Goal: Task Accomplishment & Management: Use online tool/utility

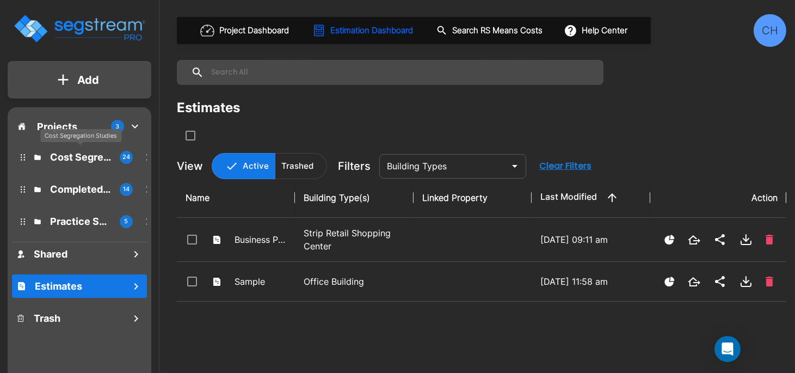
click at [76, 160] on p "Cost Segregation Studies" at bounding box center [80, 157] width 61 height 15
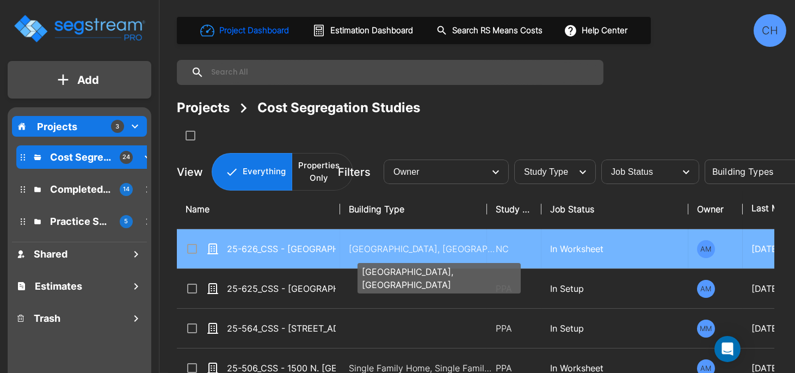
click at [389, 247] on p "Motel-Hotel, Motel-Hotel Site" at bounding box center [422, 248] width 147 height 13
checkbox input "true"
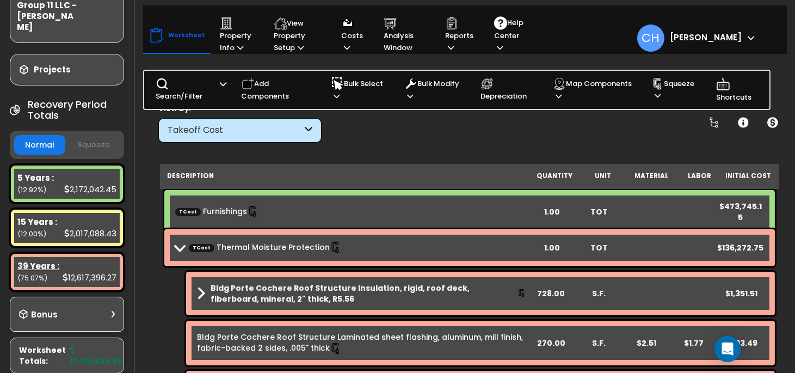
scroll to position [176, 0]
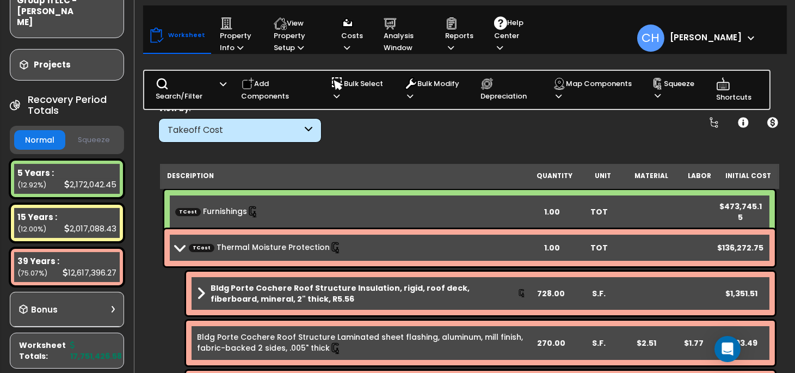
click at [88, 131] on button "Squeeze" at bounding box center [93, 140] width 51 height 19
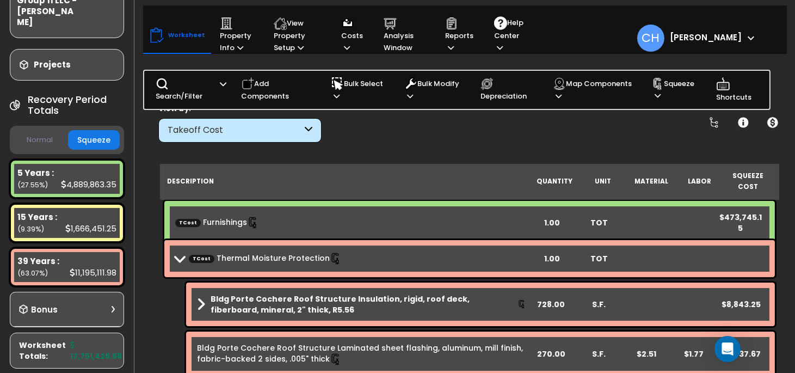
click at [32, 131] on button "Normal" at bounding box center [39, 140] width 51 height 19
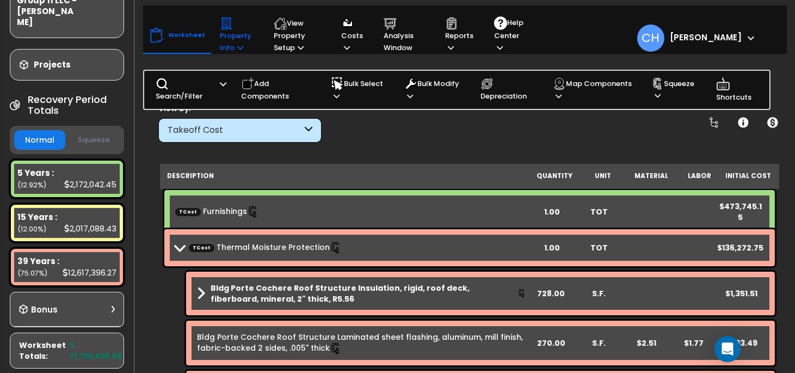
scroll to position [0, 0]
click at [237, 46] on icon at bounding box center [240, 47] width 6 height 7
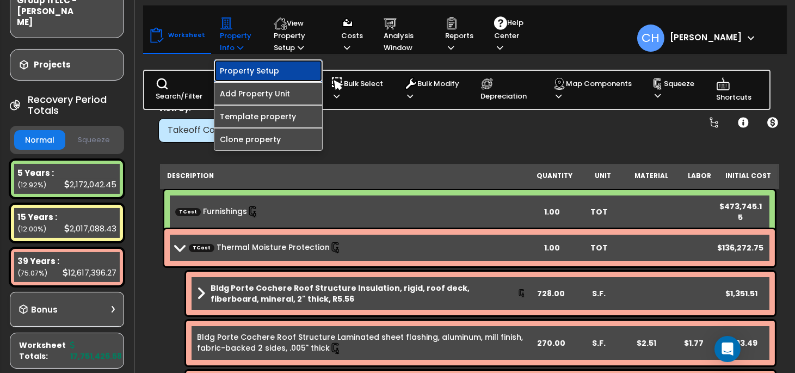
click at [248, 69] on link "Property Setup" at bounding box center [268, 71] width 108 height 22
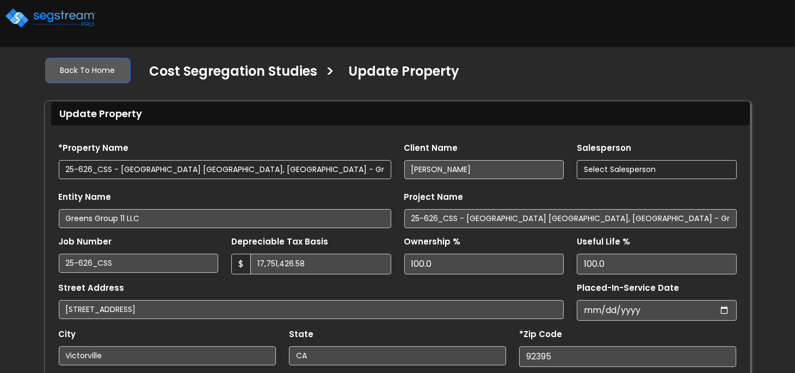
select select "2024"
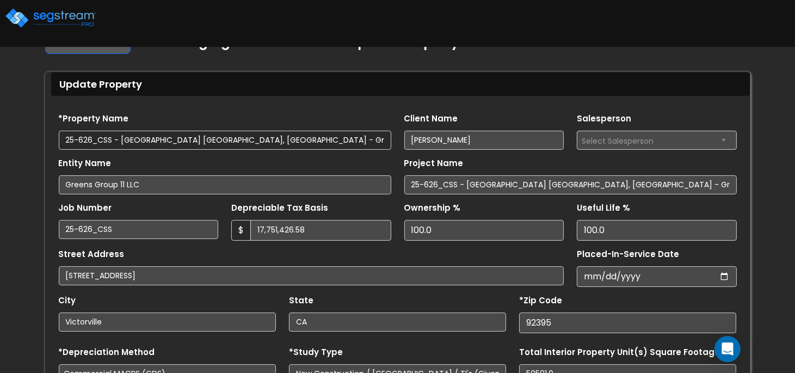
scroll to position [34, 0]
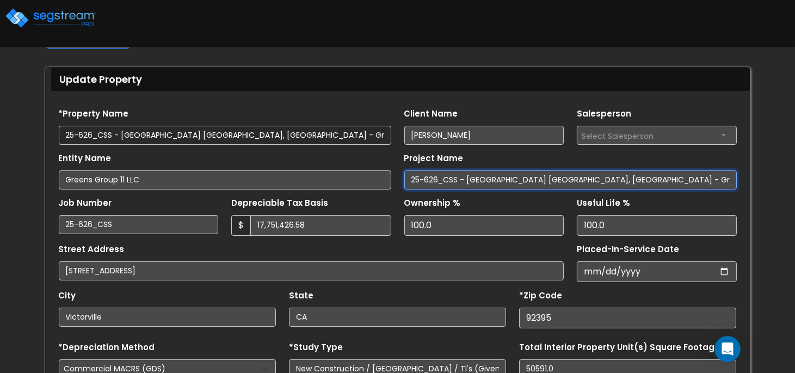
drag, startPoint x: 567, startPoint y: 181, endPoint x: 693, endPoint y: 180, distance: 125.7
click at [693, 180] on input "25-626_CSS - Fairfield Inn Victorville, CA - Greens Group 11 LLC" at bounding box center [570, 179] width 333 height 19
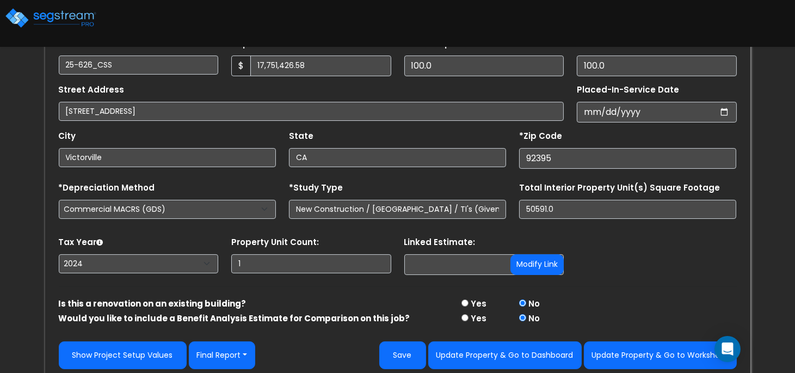
scroll to position [199, 0]
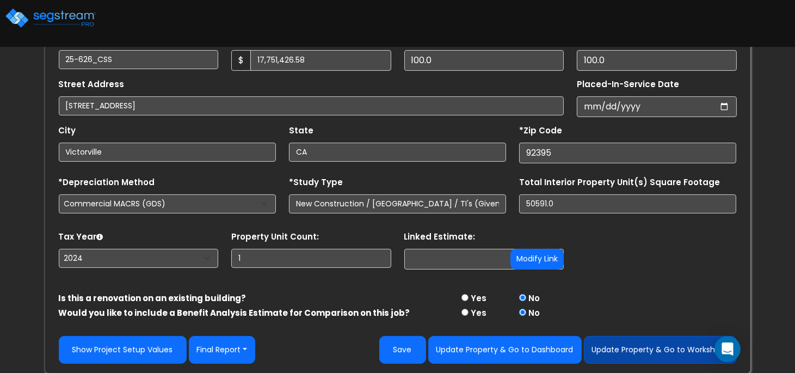
type input "25-626_CSS - Fairfield Inn Victorville, CA"
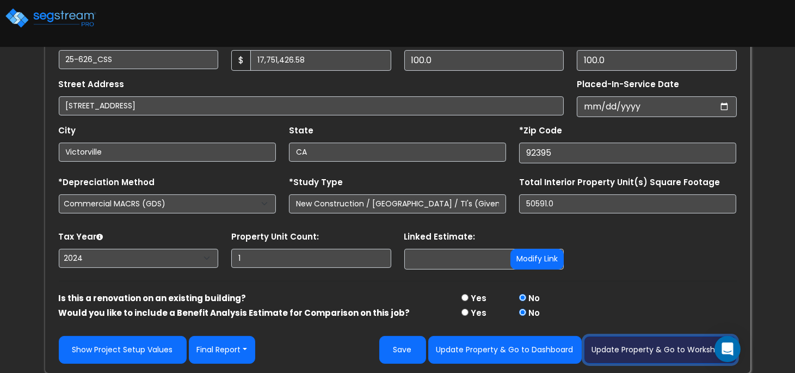
click at [637, 355] on button "Update Property & Go to Worksheet" at bounding box center [660, 350] width 153 height 28
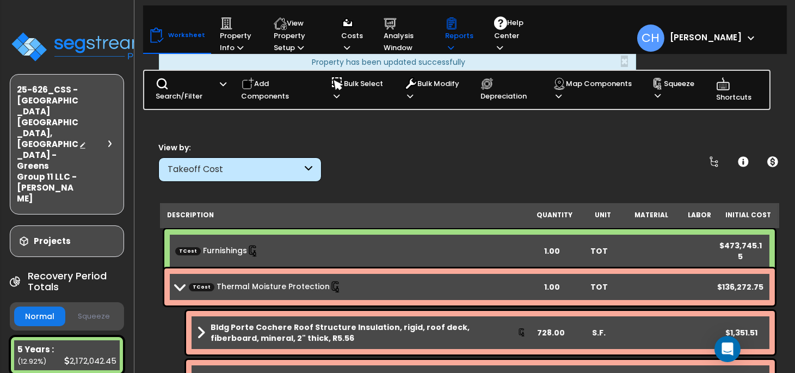
click at [450, 46] on icon at bounding box center [451, 47] width 6 height 7
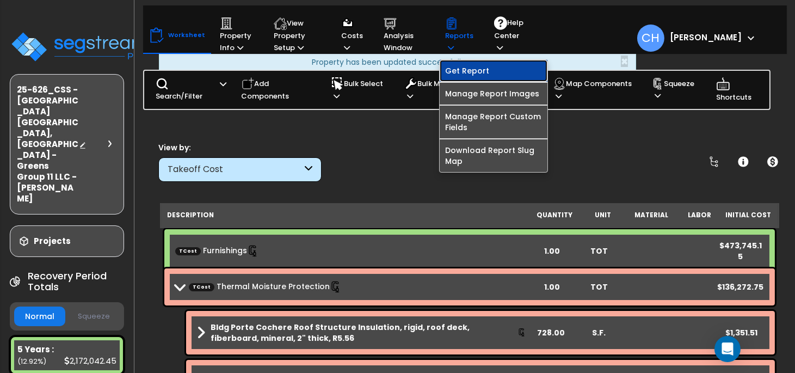
click at [478, 69] on link "Get Report" at bounding box center [494, 71] width 108 height 22
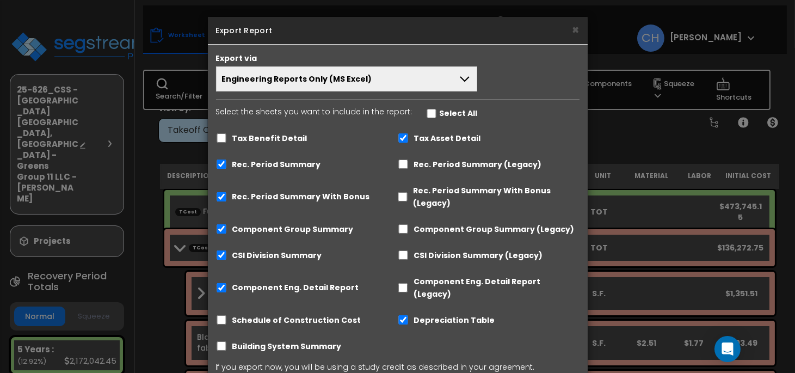
scroll to position [56, 0]
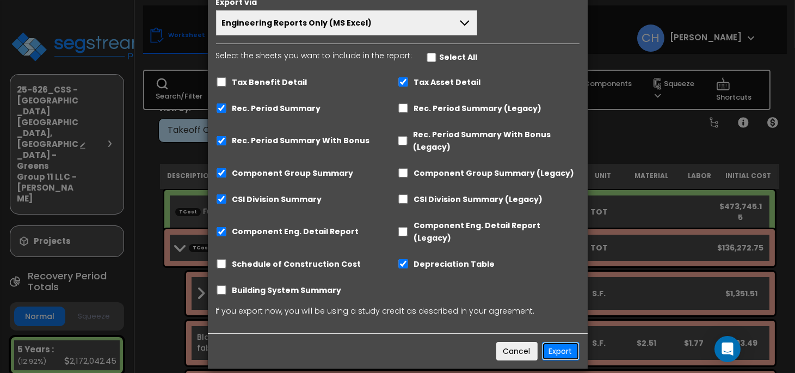
click at [563, 342] on button "Export" at bounding box center [561, 351] width 38 height 19
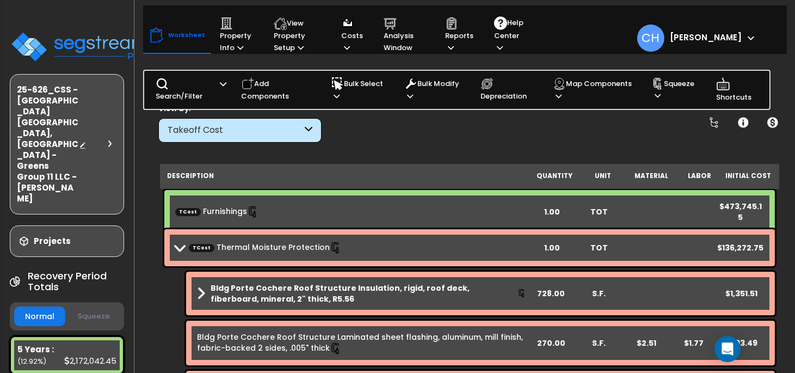
scroll to position [47, 0]
click at [457, 50] on p "Reports" at bounding box center [459, 35] width 28 height 37
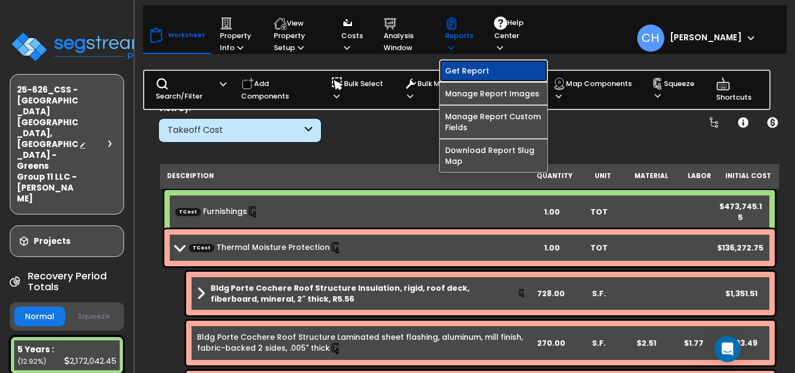
click at [462, 75] on link "Get Report" at bounding box center [494, 71] width 108 height 22
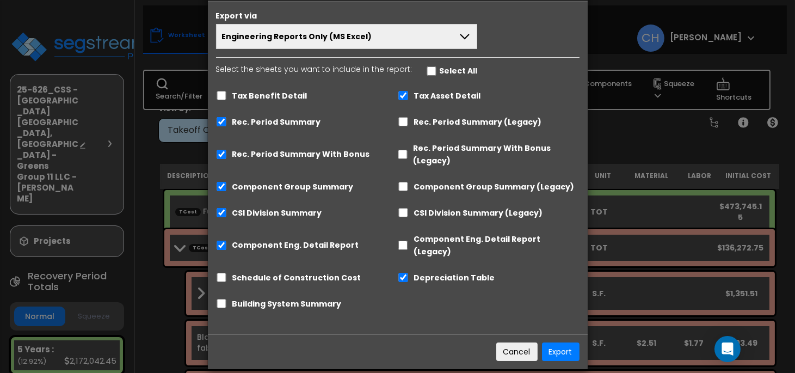
scroll to position [0, 0]
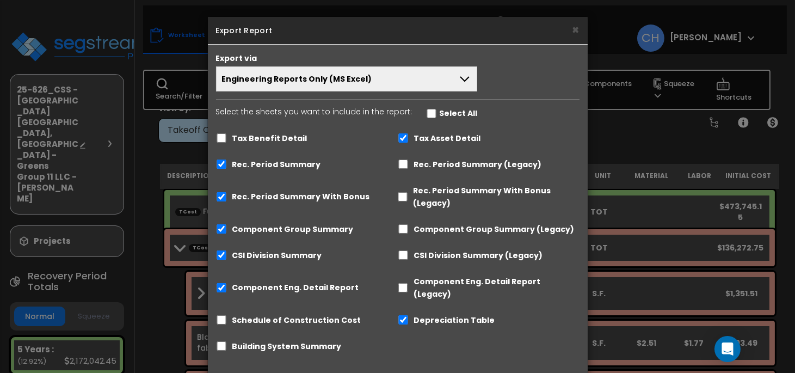
click at [424, 84] on button "Engineering Reports Only (MS Excel)" at bounding box center [347, 78] width 262 height 25
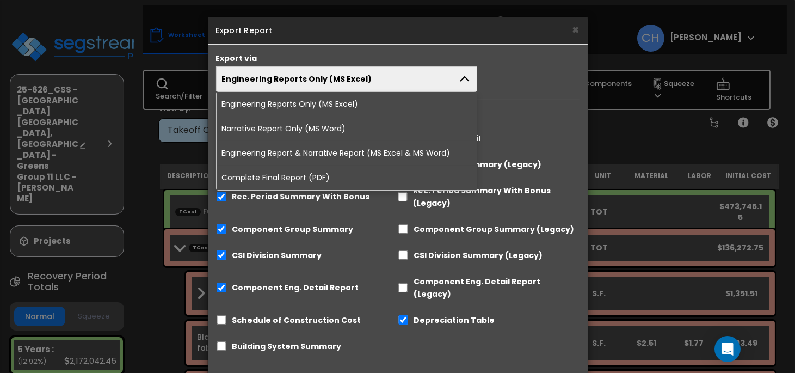
click at [308, 178] on li "Complete Final Report (PDF)" at bounding box center [347, 177] width 261 height 24
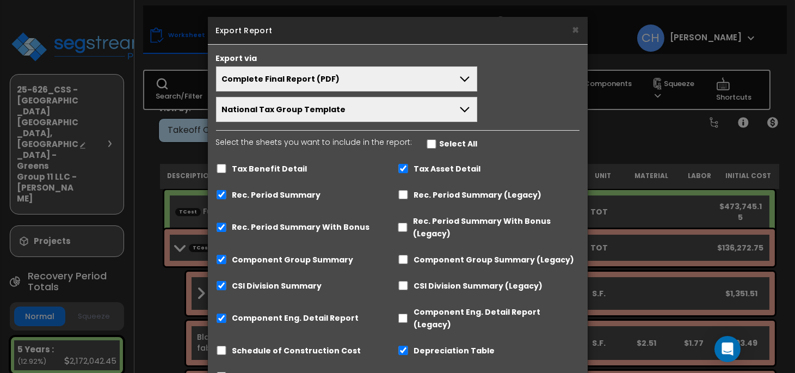
scroll to position [73, 0]
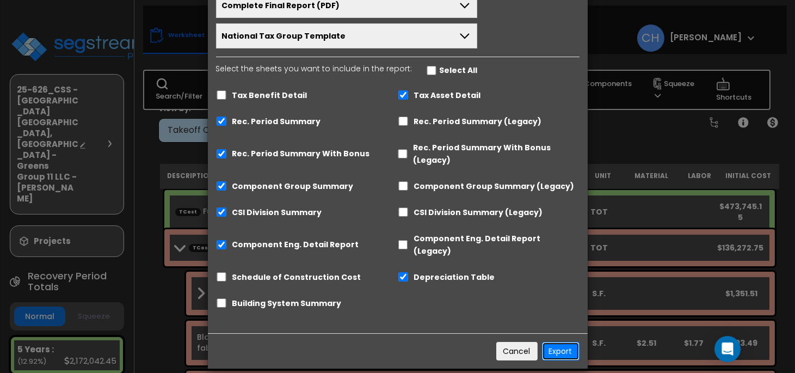
click at [563, 342] on button "Export" at bounding box center [561, 351] width 38 height 19
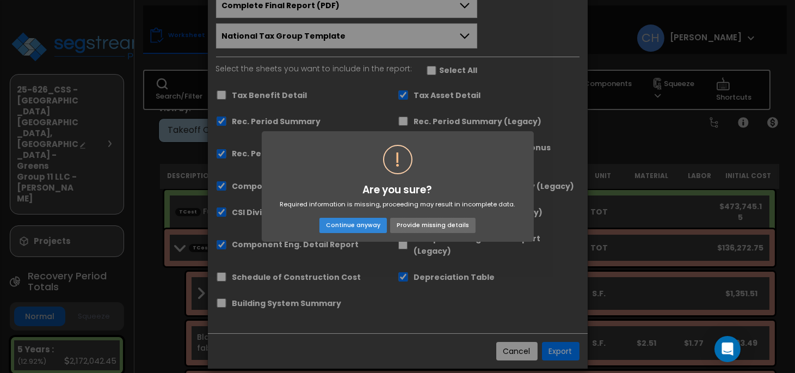
click at [430, 226] on button "Provide missing details" at bounding box center [432, 225] width 85 height 15
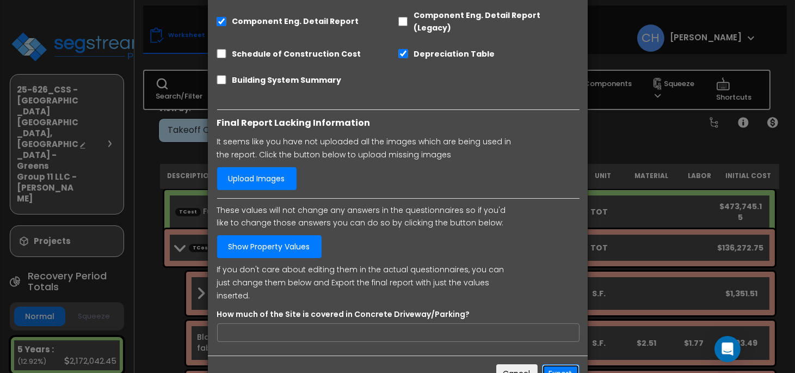
scroll to position [306, 0]
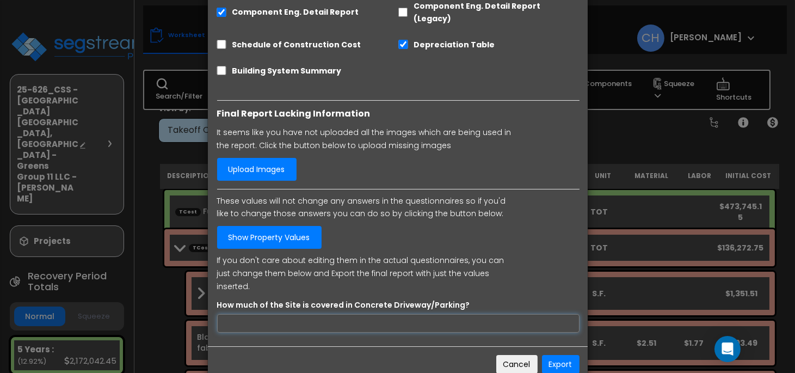
click at [251, 314] on input "How much of the Site is covered in Concrete Driveway/Parking?" at bounding box center [398, 323] width 362 height 19
type input "10000"
click at [560, 355] on button "Export" at bounding box center [561, 364] width 38 height 19
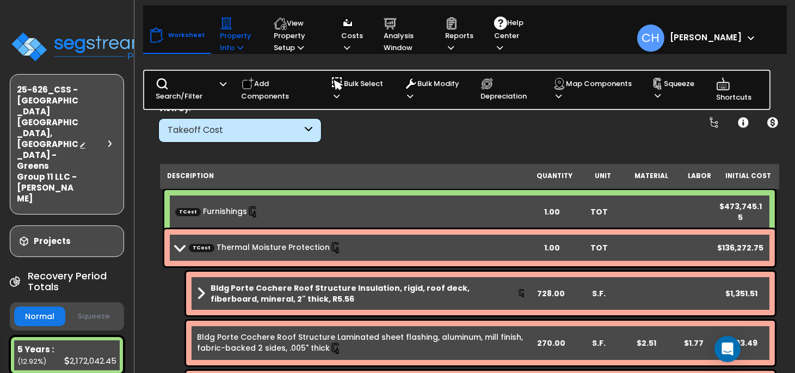
click at [237, 47] on icon at bounding box center [240, 47] width 6 height 7
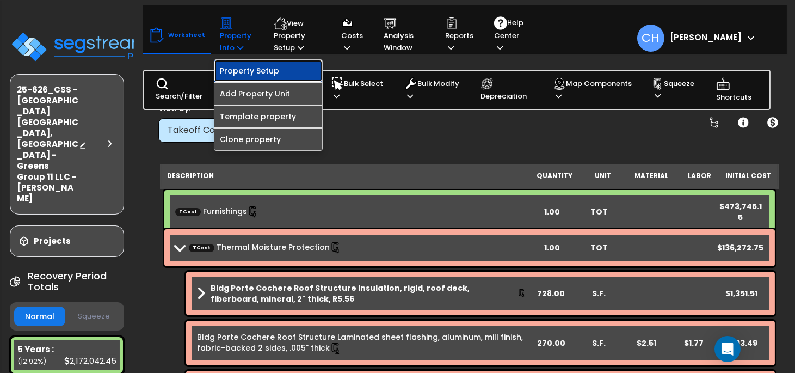
click at [245, 73] on link "Property Setup" at bounding box center [268, 71] width 108 height 22
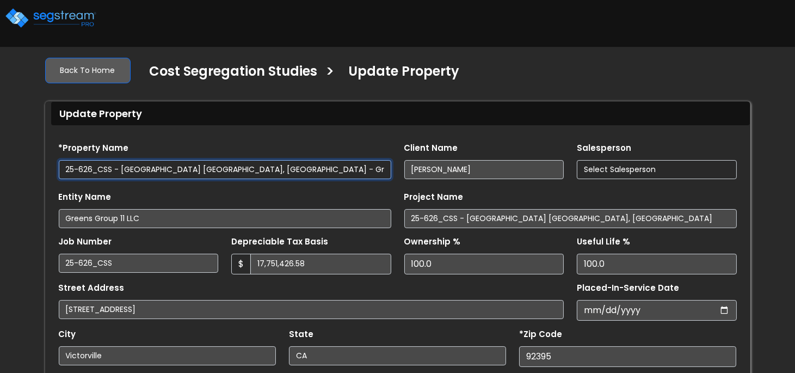
select select "2024"
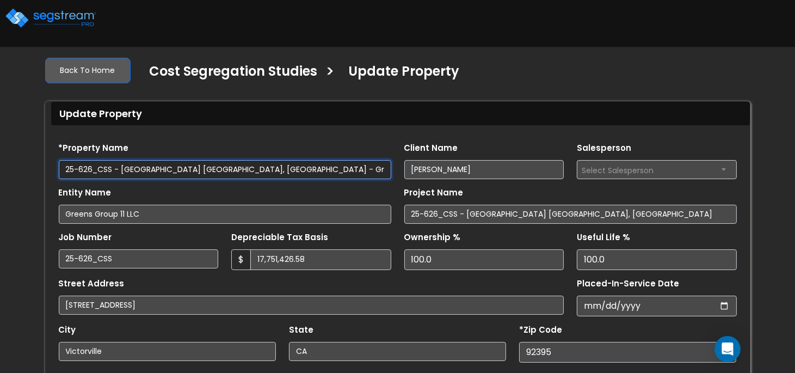
scroll to position [0, 20]
drag, startPoint x: 358, startPoint y: 170, endPoint x: 411, endPoint y: 171, distance: 53.9
click at [411, 171] on div "*Property Name 25-626_CSS - [GEOGRAPHIC_DATA] [GEOGRAPHIC_DATA], [GEOGRAPHIC_DA…" at bounding box center [397, 156] width 691 height 45
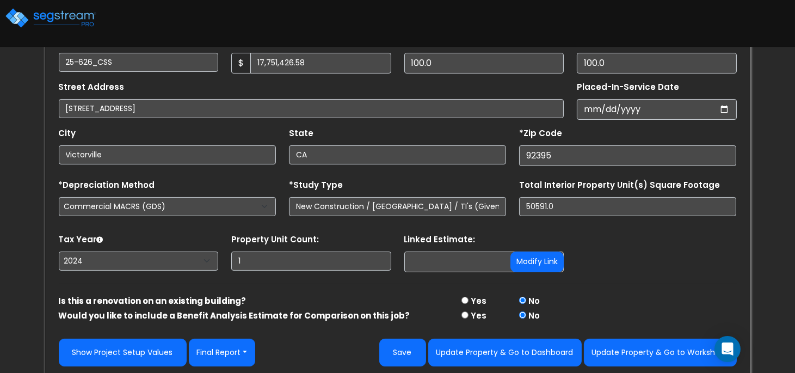
scroll to position [199, 0]
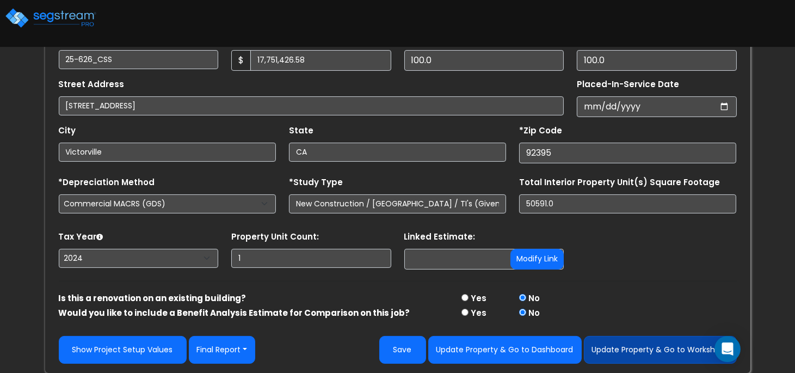
type input "25-626_CSS - [GEOGRAPHIC_DATA] [GEOGRAPHIC_DATA], [GEOGRAPHIC_DATA] - Greens Gr…"
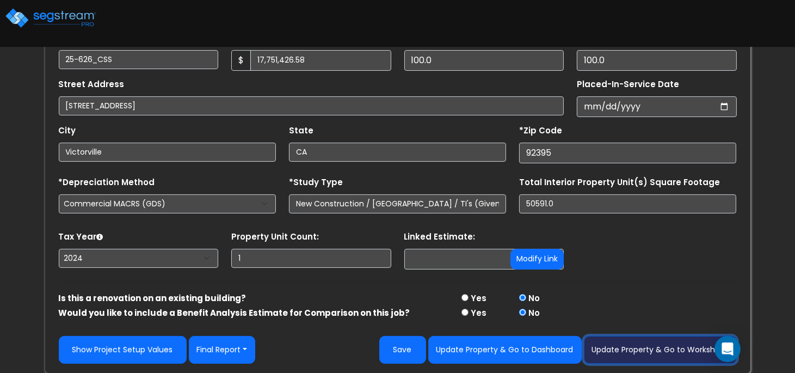
click at [651, 347] on button "Update Property & Go to Worksheet" at bounding box center [660, 350] width 153 height 28
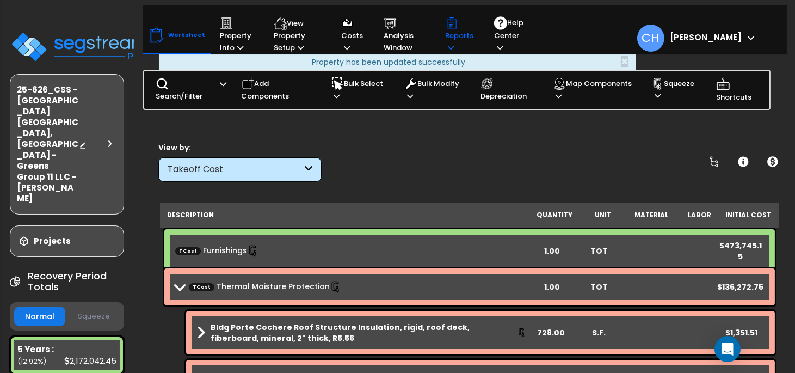
click at [448, 44] on icon at bounding box center [451, 47] width 6 height 7
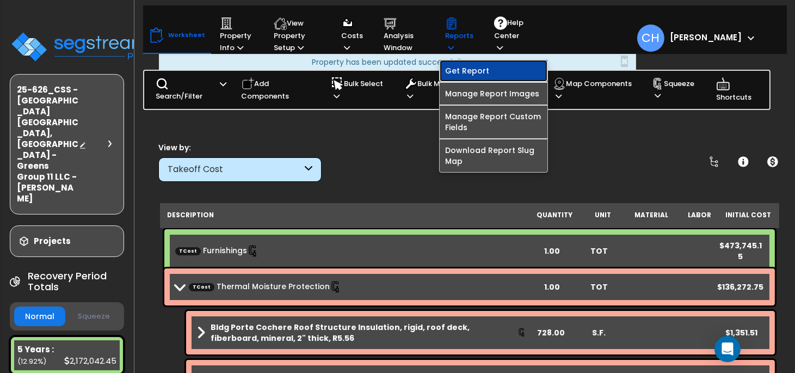
click at [462, 69] on link "Get Report" at bounding box center [494, 71] width 108 height 22
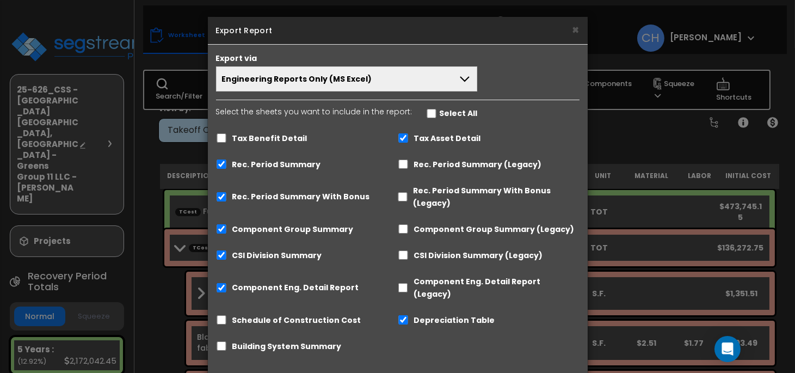
click at [457, 81] on button "Engineering Reports Only (MS Excel)" at bounding box center [347, 78] width 262 height 25
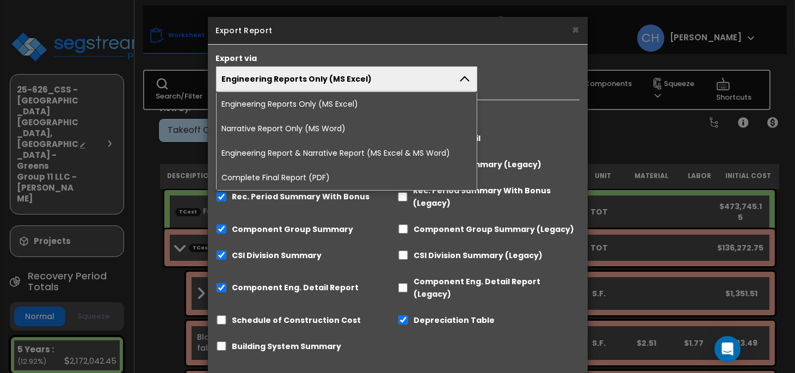
click at [292, 180] on li "Complete Final Report (PDF)" at bounding box center [347, 177] width 261 height 24
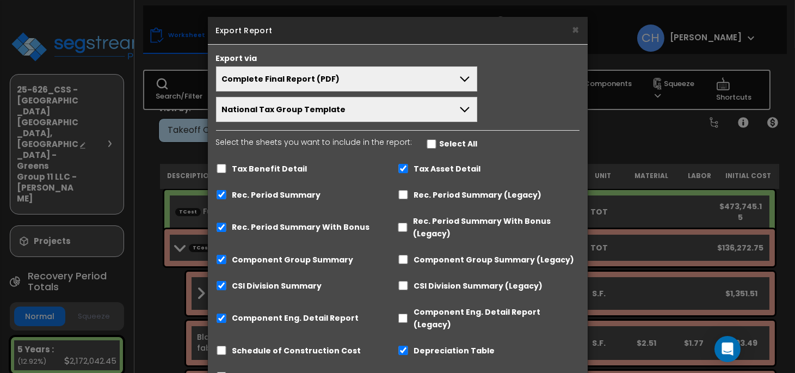
scroll to position [73, 0]
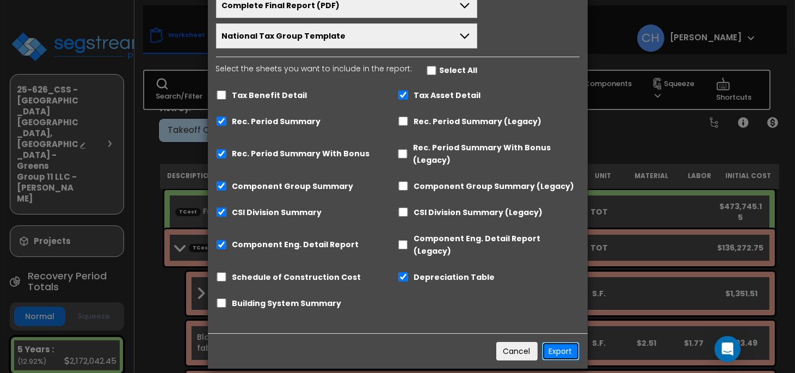
click at [565, 342] on button "Export" at bounding box center [561, 351] width 38 height 19
